Goal: Information Seeking & Learning: Check status

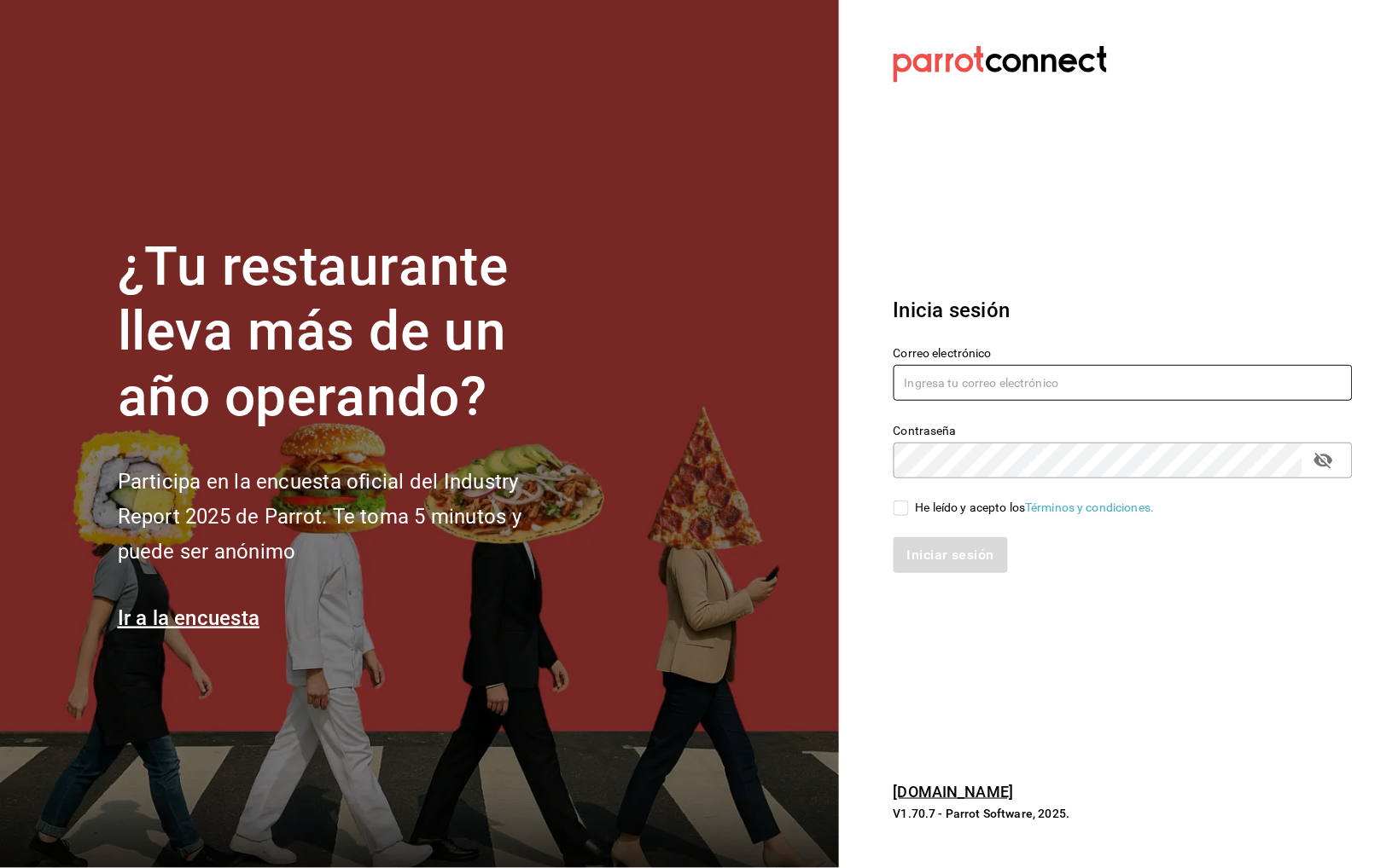
type input "buendiapanycafe.info@gmail.com"
click at [945, 499] on div "He leído y acepto los Términos y condiciones." at bounding box center [1035, 508] width 239 height 18
click at [909, 501] on input "He leído y acepto los Términos y condiciones." at bounding box center [901, 508] width 15 height 15
checkbox input "true"
click at [929, 557] on button "Iniciar sesión" at bounding box center [951, 556] width 116 height 36
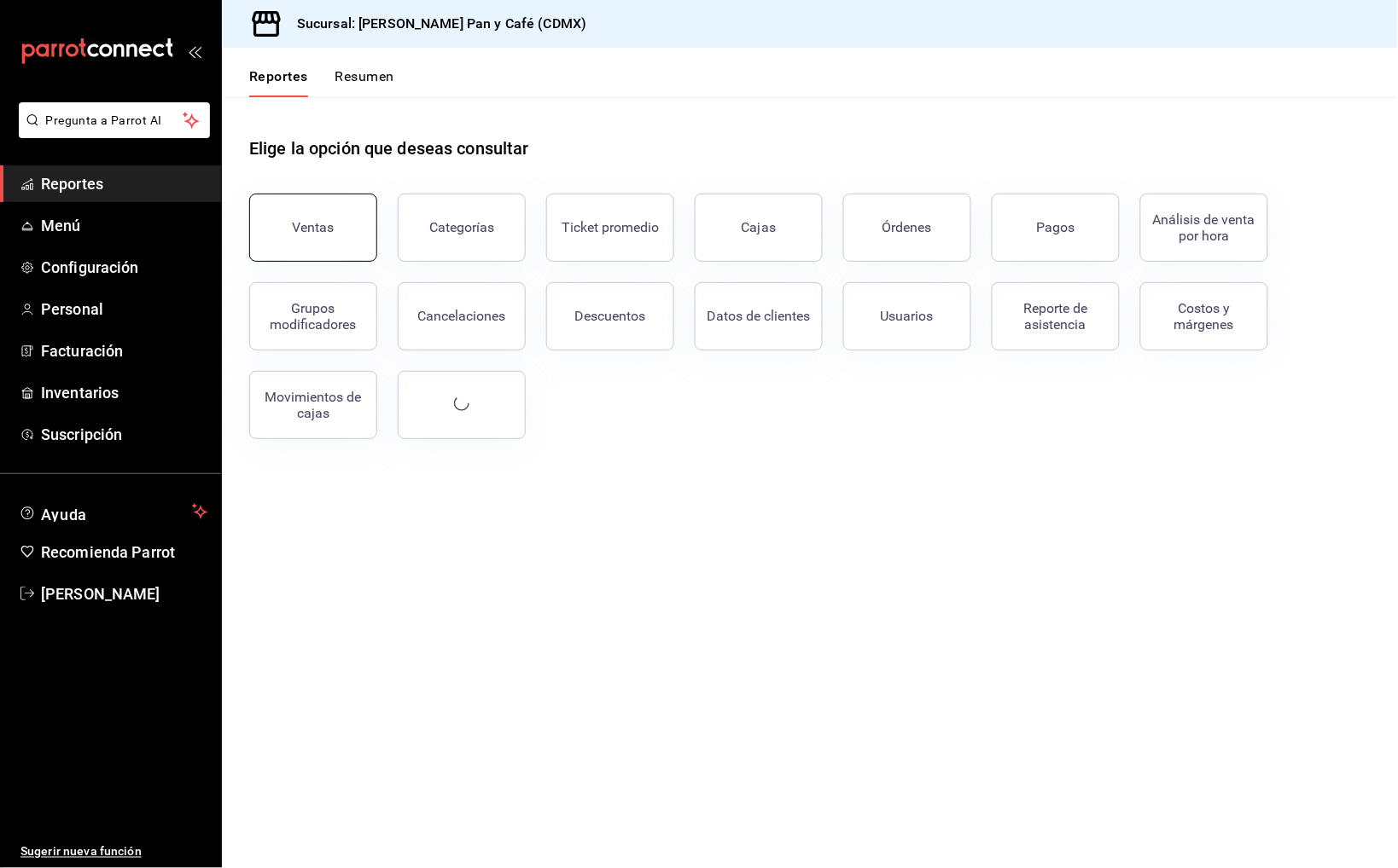
click at [348, 242] on button "Ventas" at bounding box center [312, 228] width 128 height 68
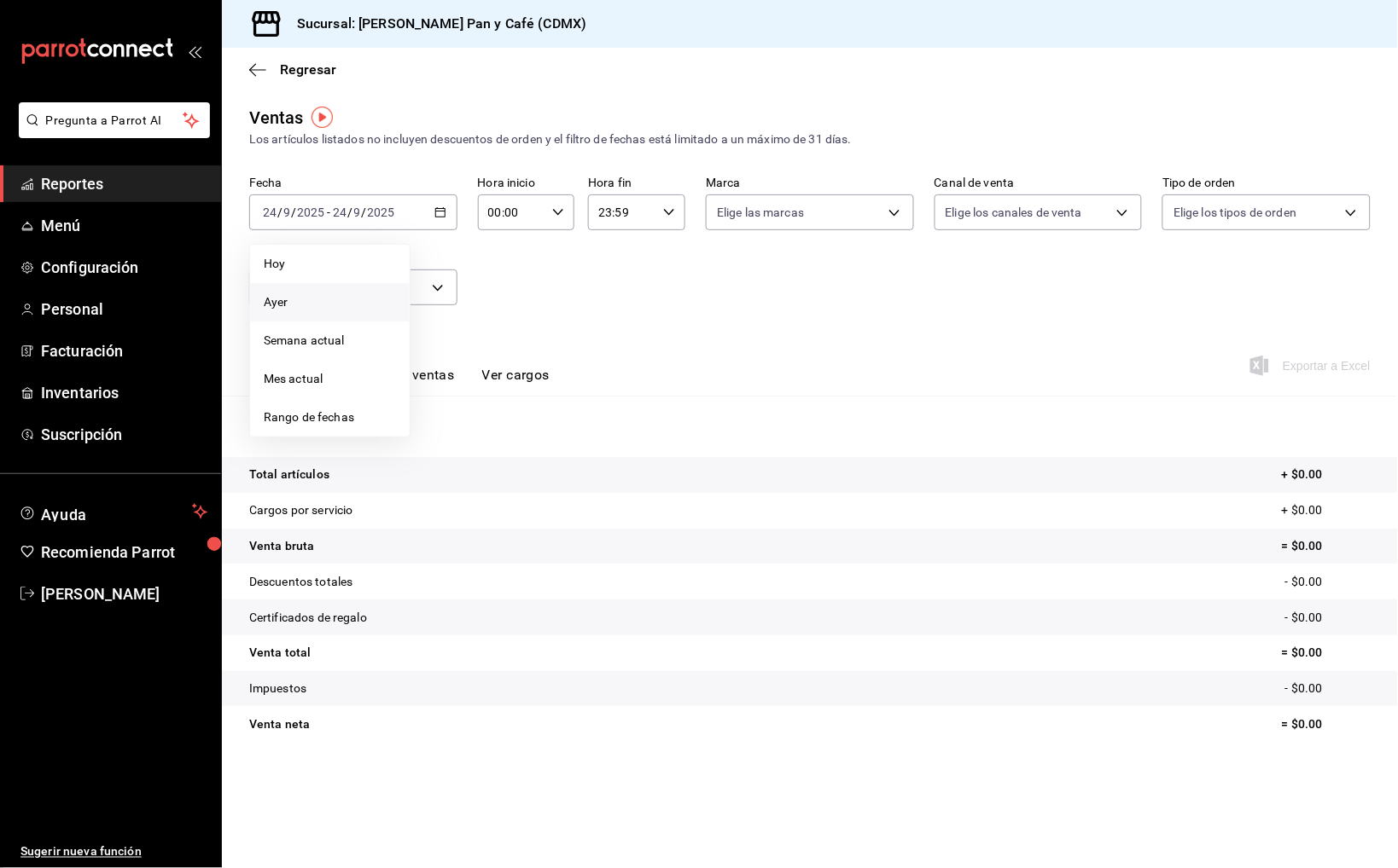
click at [339, 297] on span "Ayer" at bounding box center [330, 302] width 132 height 18
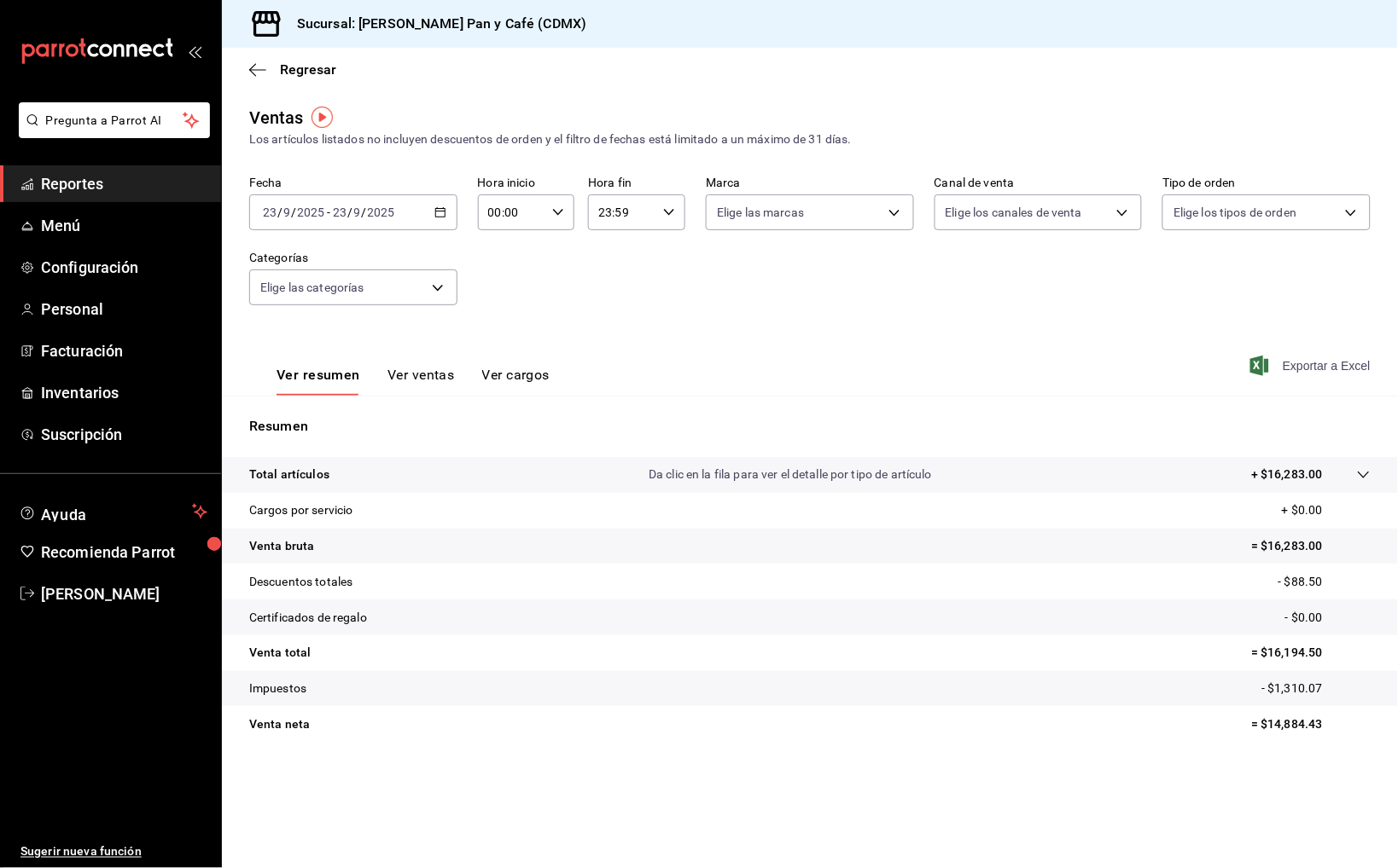
click at [1322, 365] on span "Exportar a Excel" at bounding box center [1312, 365] width 117 height 21
click at [325, 70] on span "Regresar" at bounding box center [308, 69] width 57 height 16
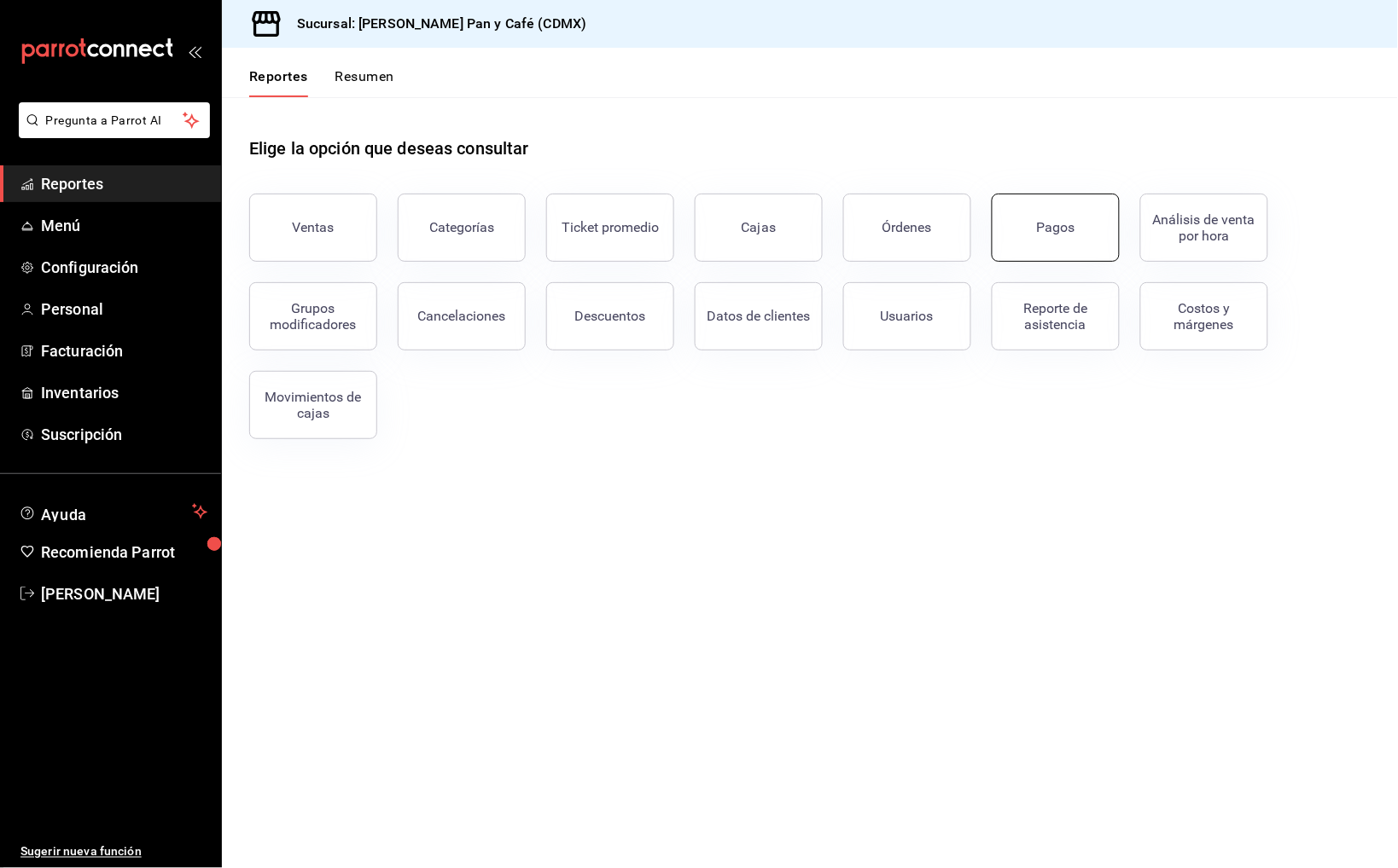
click at [1065, 215] on button "Pagos" at bounding box center [1055, 228] width 128 height 68
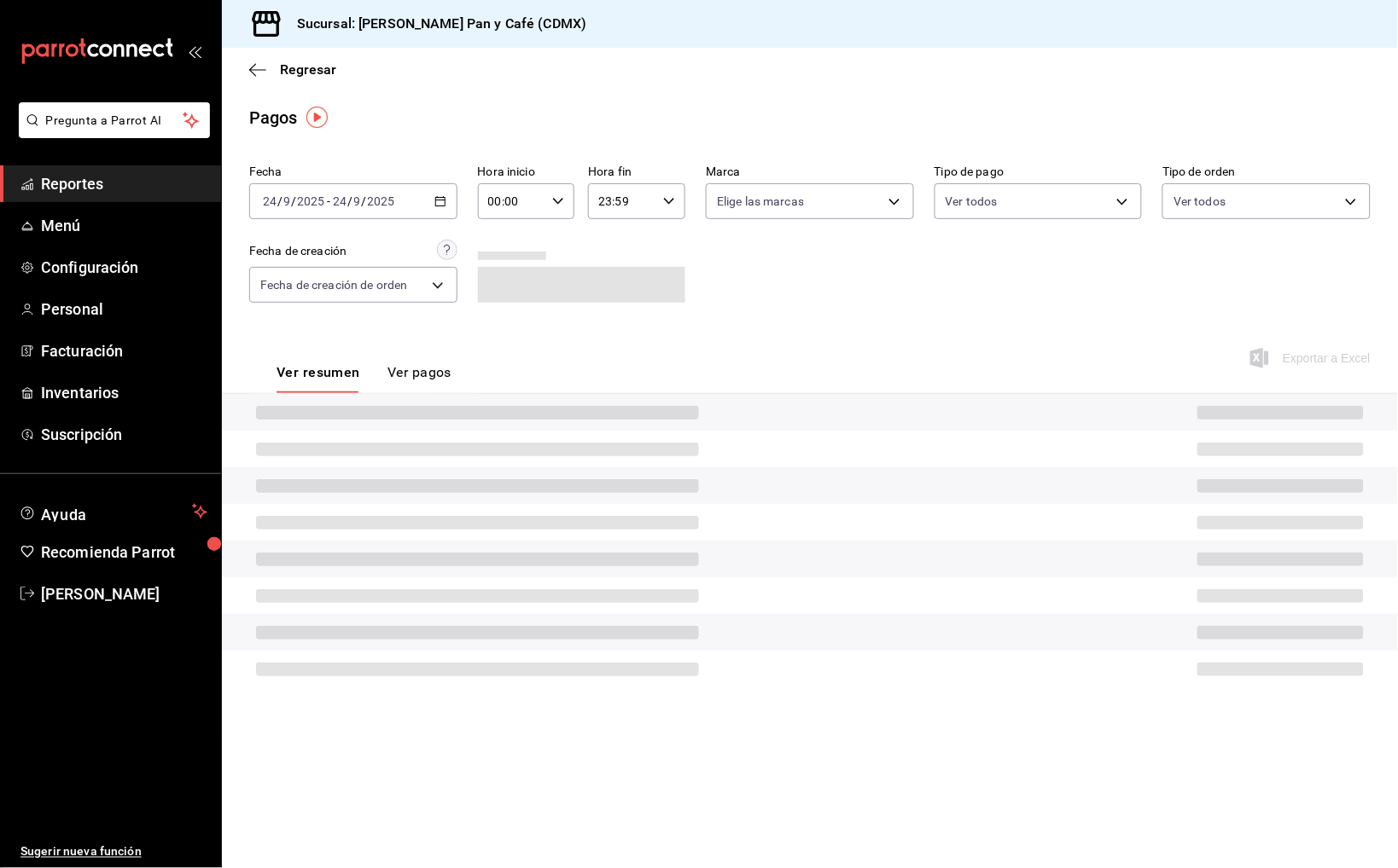
click at [441, 207] on div "[DATE] [DATE] - [DATE] [DATE]" at bounding box center [353, 201] width 208 height 36
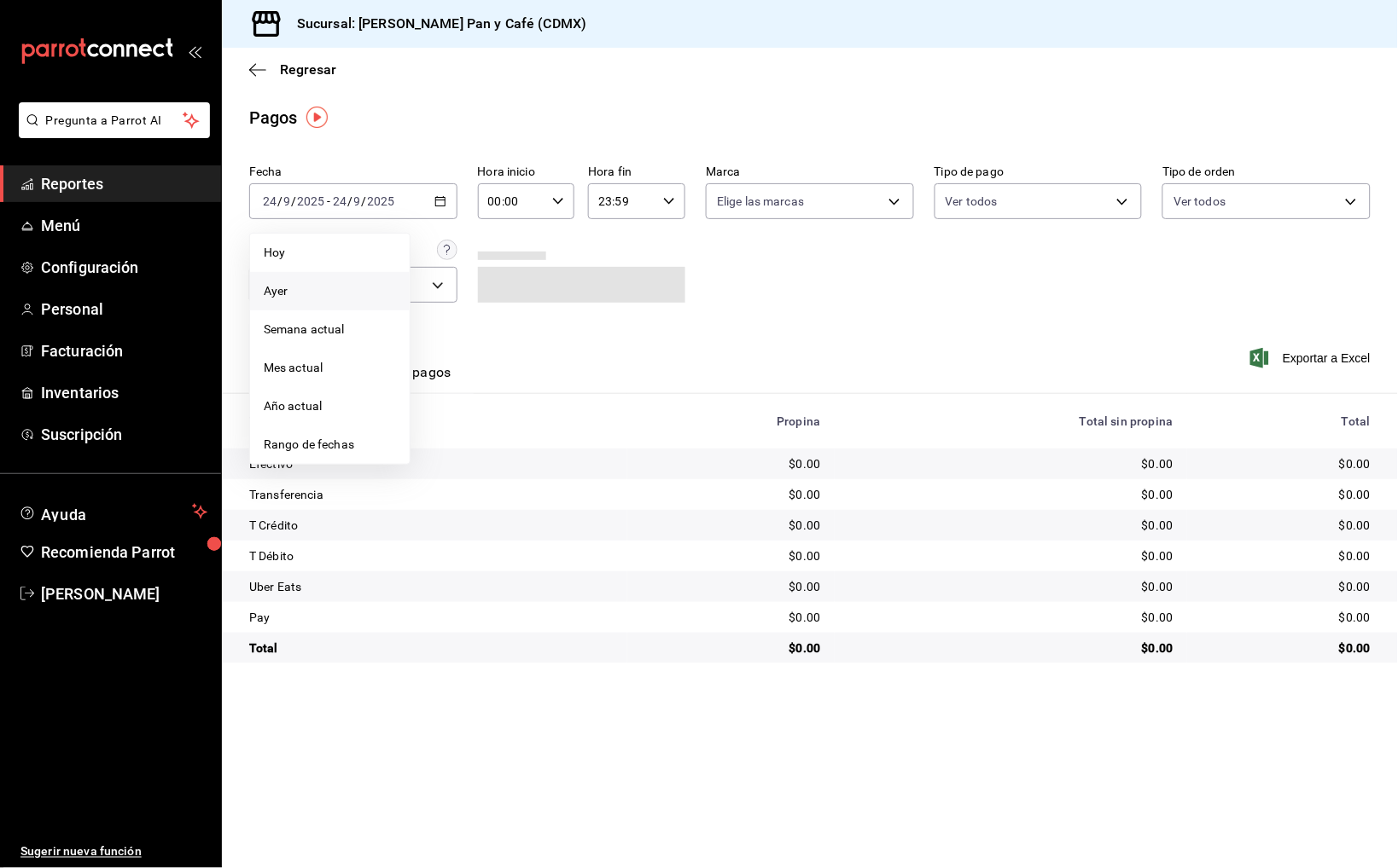
click at [363, 304] on li "Ayer" at bounding box center [330, 291] width 160 height 39
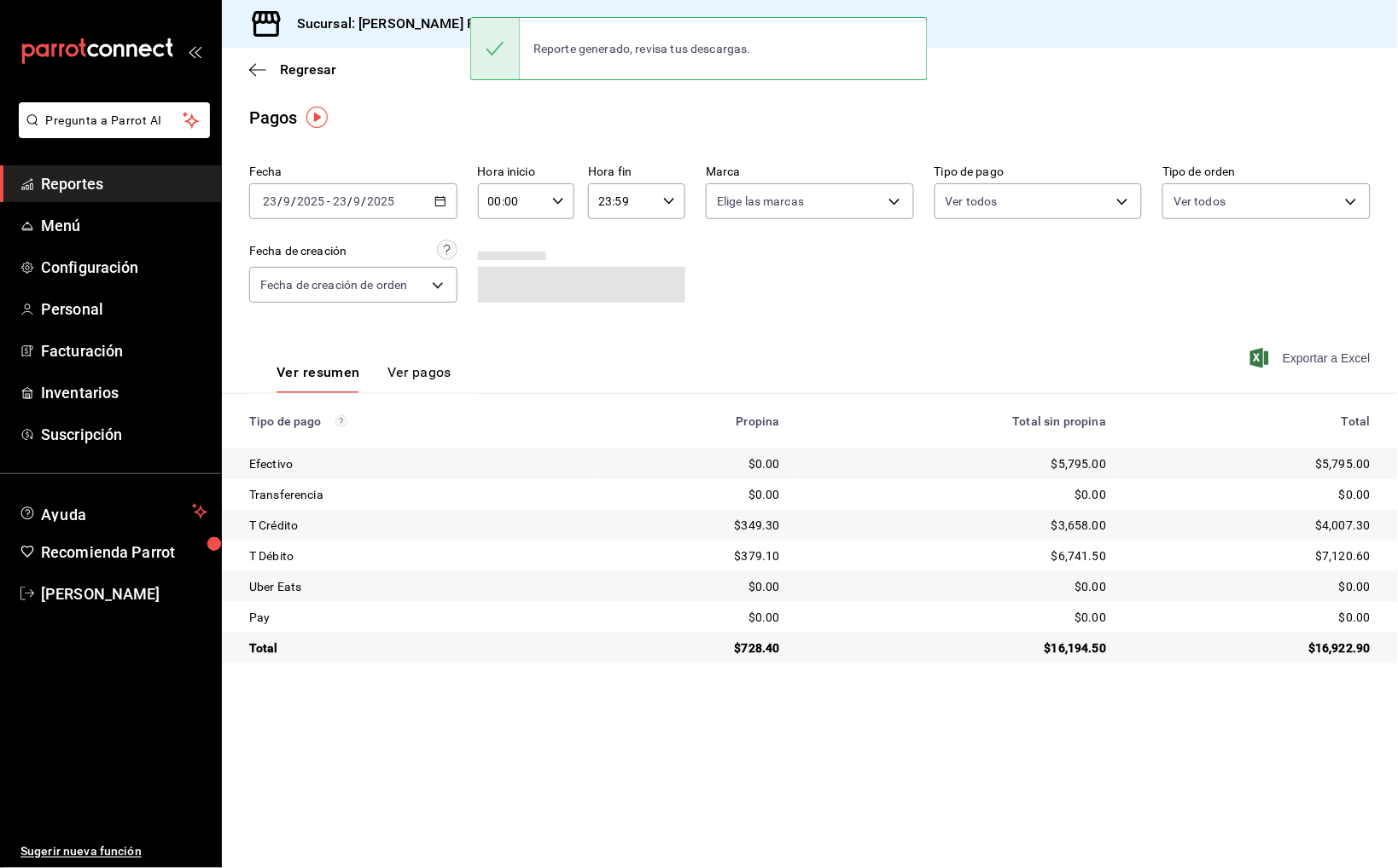
click at [1328, 366] on span "Exportar a Excel" at bounding box center [1312, 358] width 117 height 21
click at [1347, 458] on div "$5,795.00" at bounding box center [1252, 463] width 237 height 17
copy div "5,795.00"
click at [755, 520] on div "$349.30" at bounding box center [695, 525] width 169 height 17
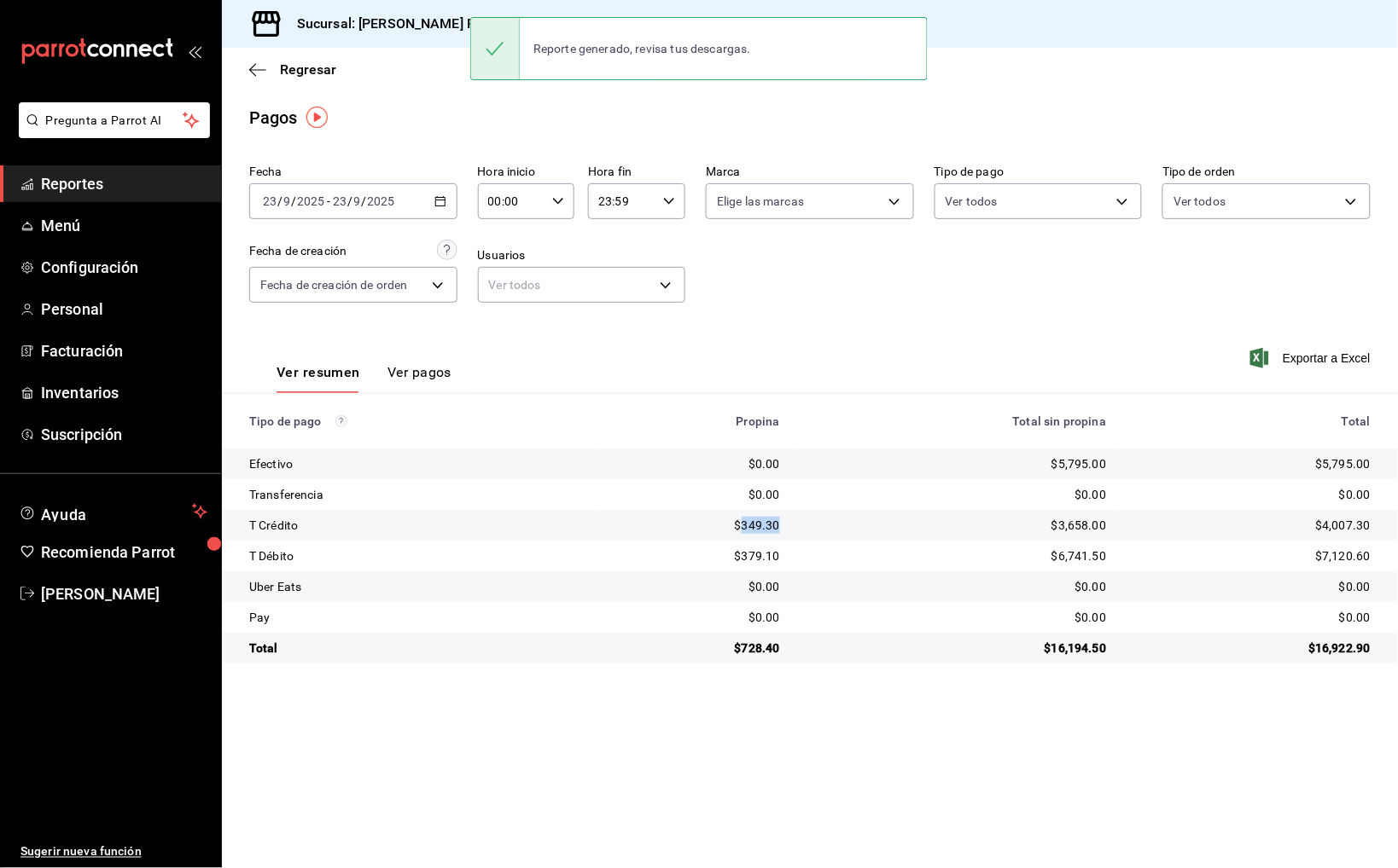
click at [755, 520] on div "$349.30" at bounding box center [695, 525] width 169 height 17
copy div "349.30"
